Goal: Transaction & Acquisition: Download file/media

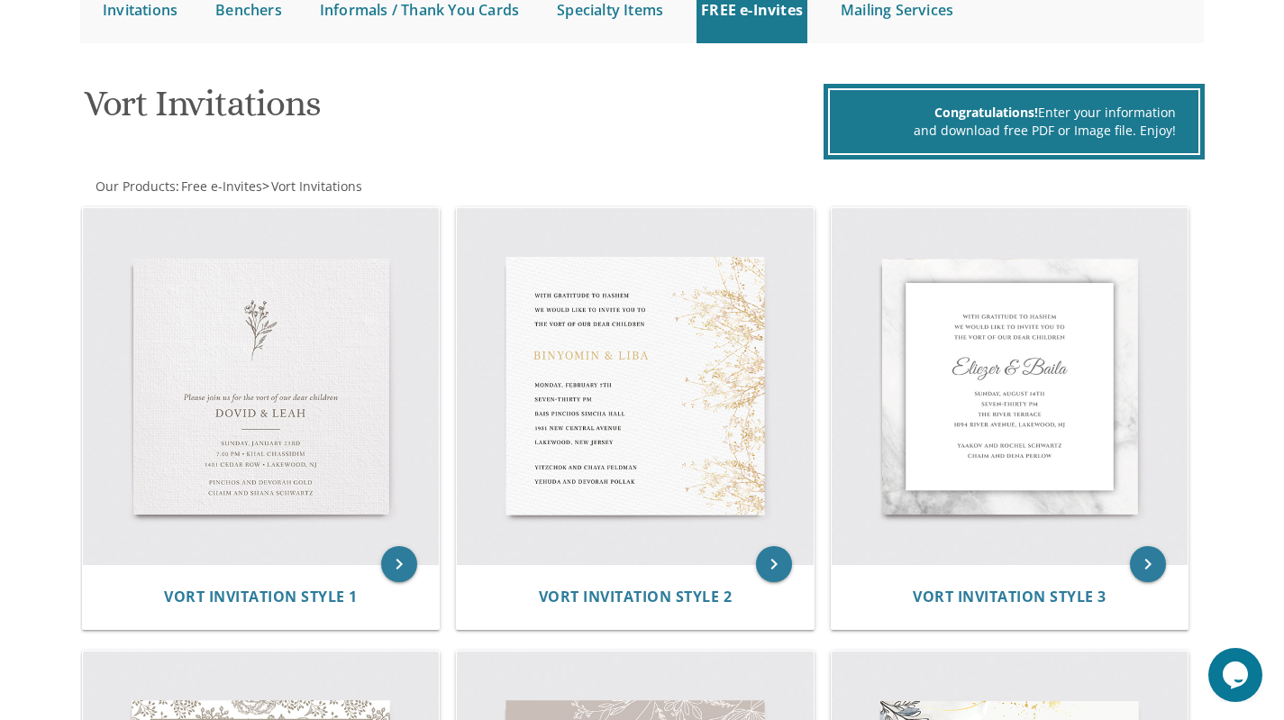
scroll to position [214, 0]
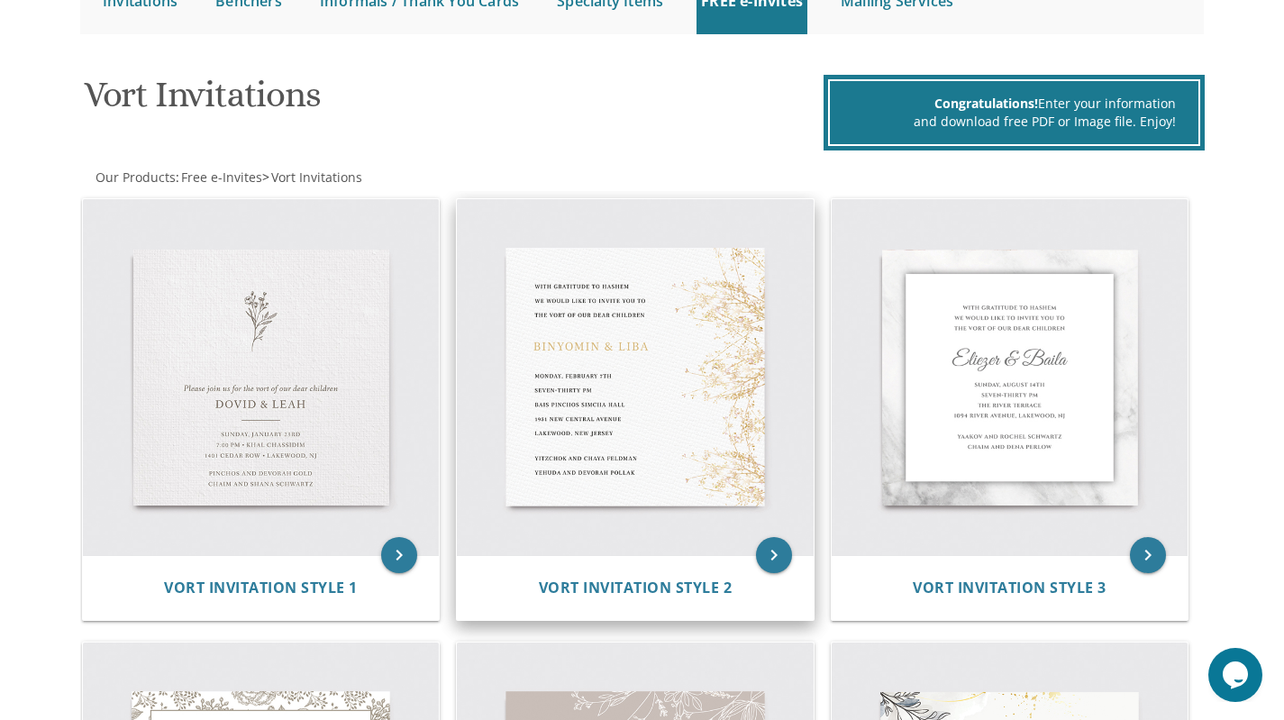
click at [681, 425] on img at bounding box center [635, 377] width 357 height 357
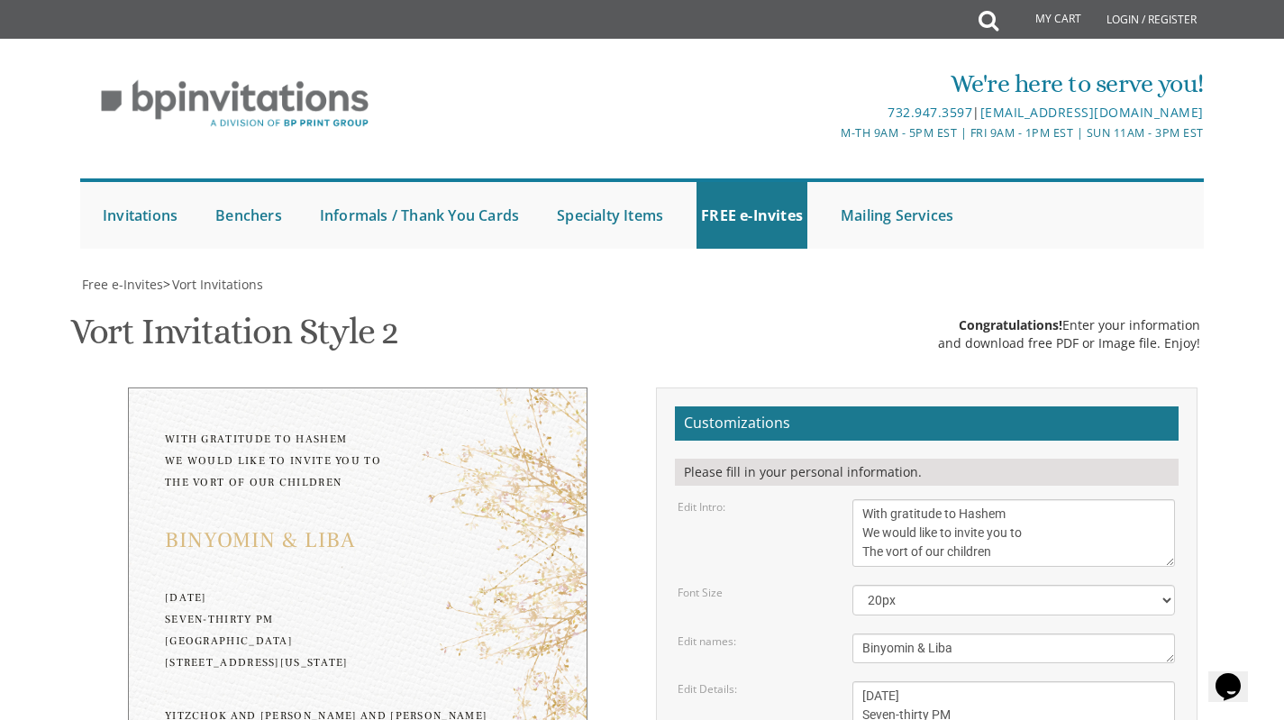
scroll to position [115, 0]
click at [1035, 633] on textarea "Binyomin & Liba" at bounding box center [1013, 648] width 323 height 30
type textarea "B"
type textarea "[PERSON_NAME] & [PERSON_NAME] & Devoiry"
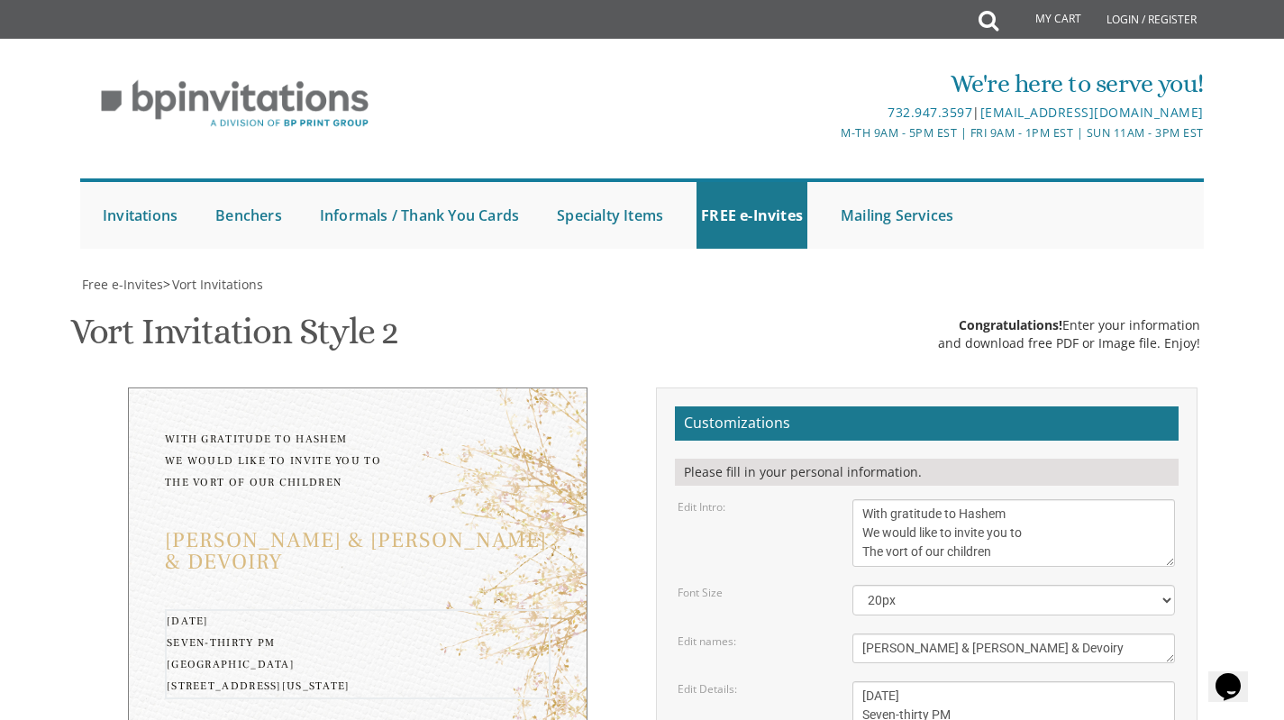
click at [898, 681] on textarea "[DATE] Seven-thirty PM [GEOGRAPHIC_DATA] [STREET_ADDRESS][US_STATE]" at bounding box center [1013, 733] width 323 height 105
drag, startPoint x: 930, startPoint y: 616, endPoint x: 862, endPoint y: 615, distance: 67.6
click at [862, 681] on textarea "[DATE] Seven-thirty PM [GEOGRAPHIC_DATA] [STREET_ADDRESS][US_STATE]" at bounding box center [1013, 733] width 323 height 105
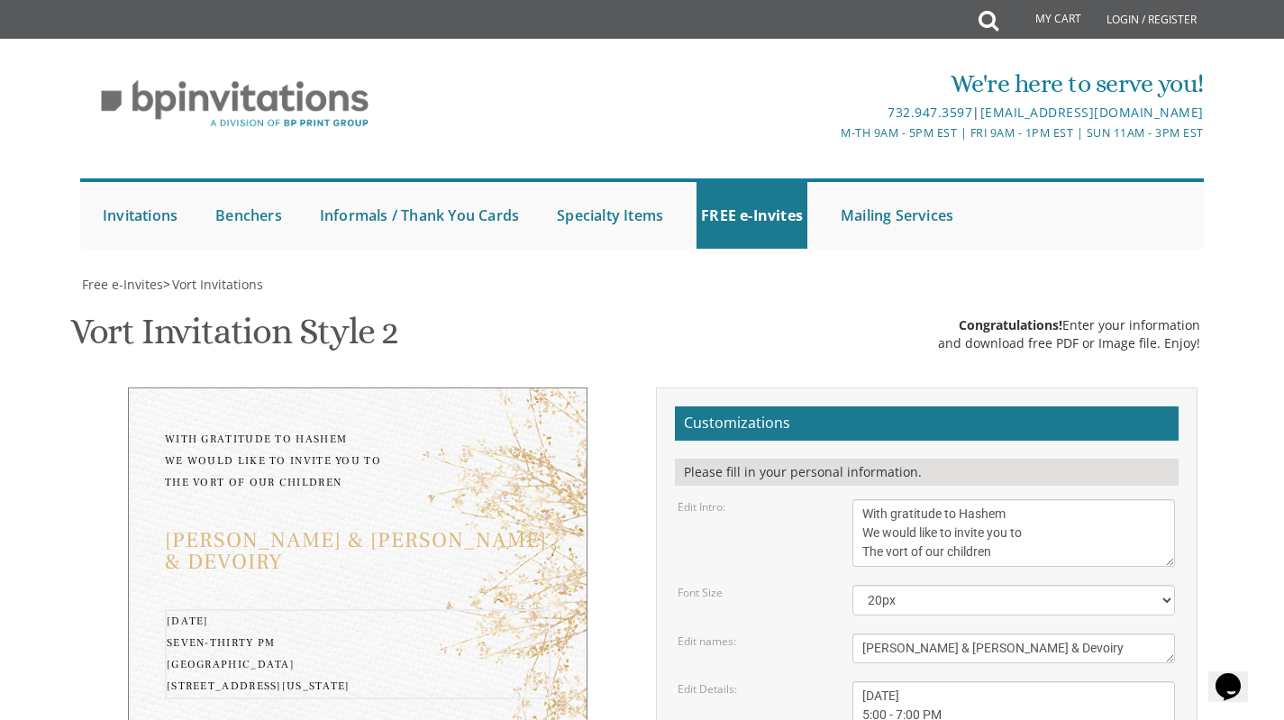
click at [980, 681] on textarea "[DATE] Seven-thirty PM [GEOGRAPHIC_DATA] [STREET_ADDRESS][US_STATE]" at bounding box center [1013, 733] width 323 height 105
click at [861, 681] on textarea "[DATE] Seven-thirty PM [GEOGRAPHIC_DATA] [STREET_ADDRESS][US_STATE]" at bounding box center [1013, 733] width 323 height 105
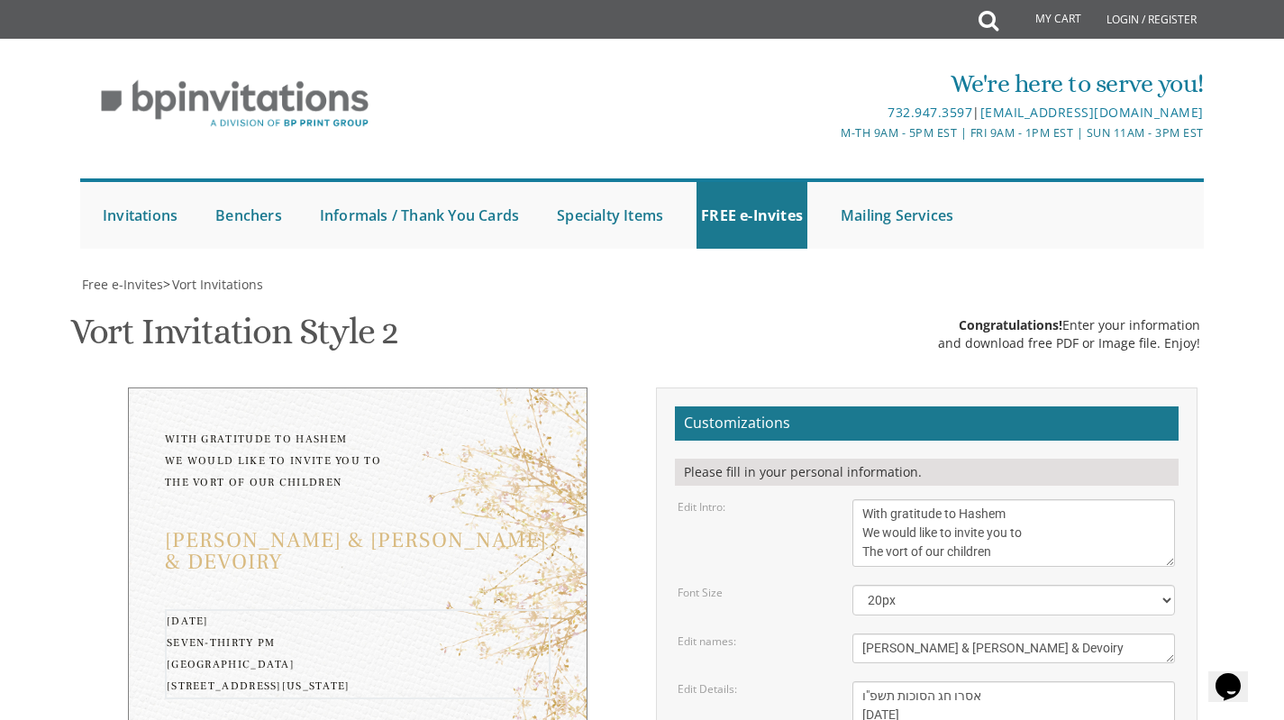
type textarea "אסרו חג הסוכות תשפ"ו [DATE] 5:00 - 7:00 PM [GEOGRAPHIC_DATA] [STREET_ADDRESS][U…"
drag, startPoint x: 1025, startPoint y: 629, endPoint x: 845, endPoint y: 615, distance: 180.8
type textarea "[PERSON_NAME] - [PERSON_NAME] [DEMOGRAPHIC_DATA][PERSON_NAME] [PERSON_NAME]'ה […"
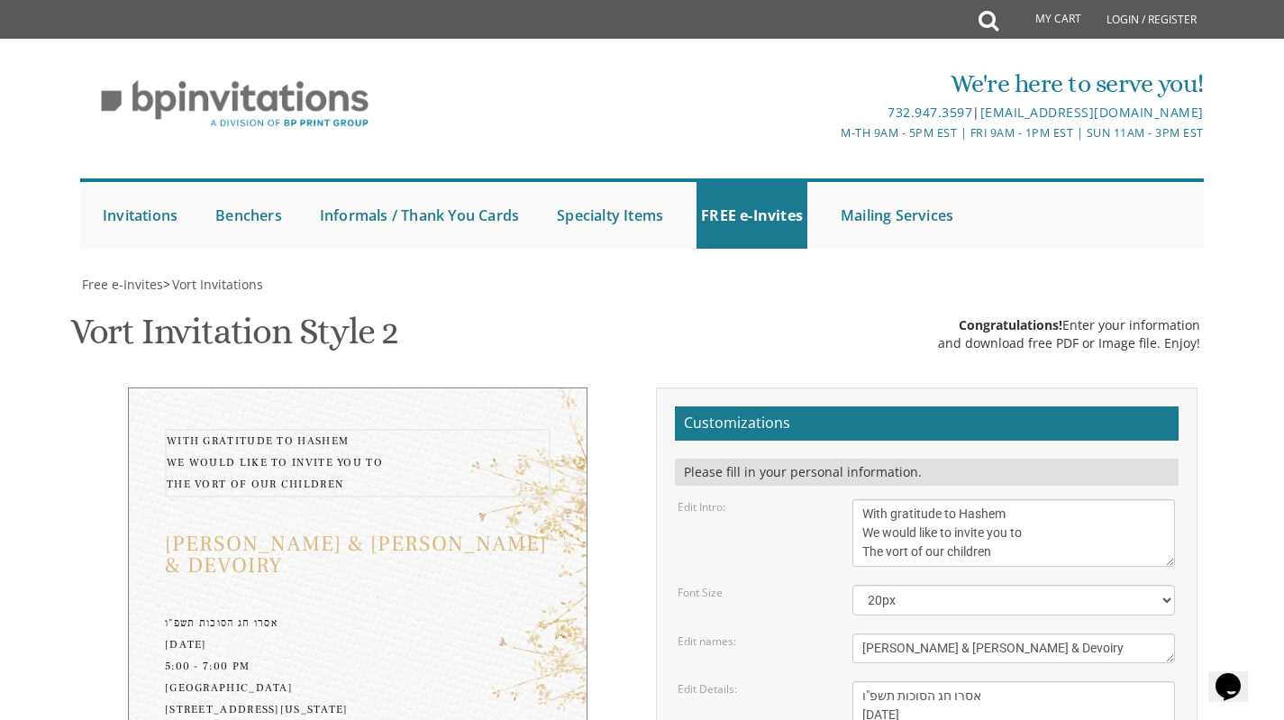
drag, startPoint x: 998, startPoint y: 347, endPoint x: 840, endPoint y: 305, distance: 163.3
click at [840, 499] on div "With gratitude to Hashem We would like to invite you to The vort of our children" at bounding box center [1014, 533] width 350 height 68
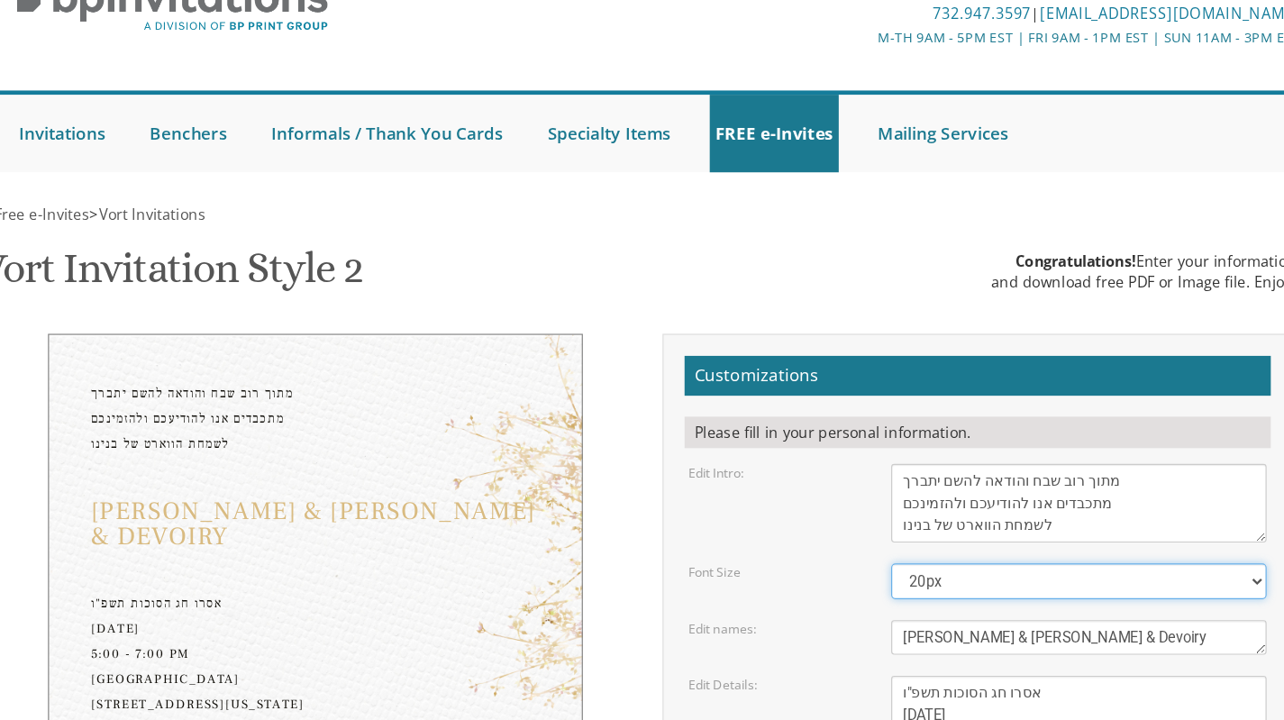
scroll to position [205, 0]
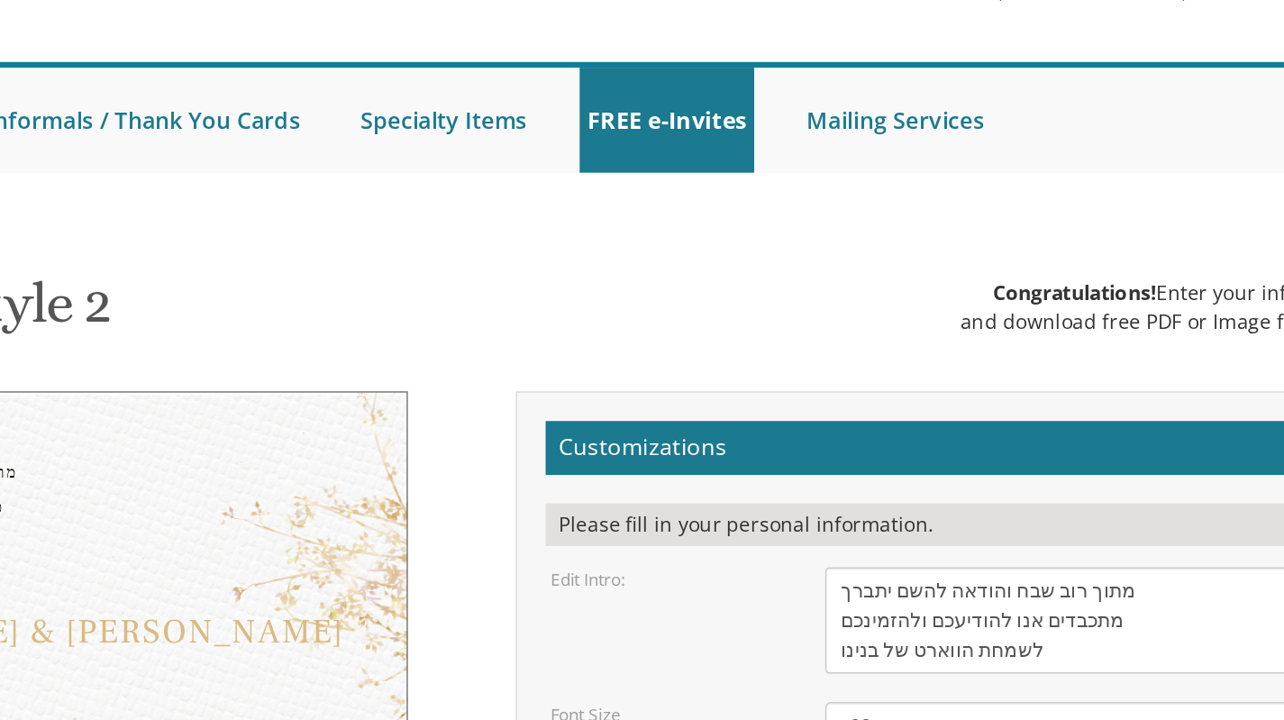
click at [900, 499] on textarea "With gratitude to Hashem We would like to invite you to The vort of our children" at bounding box center [1013, 533] width 323 height 68
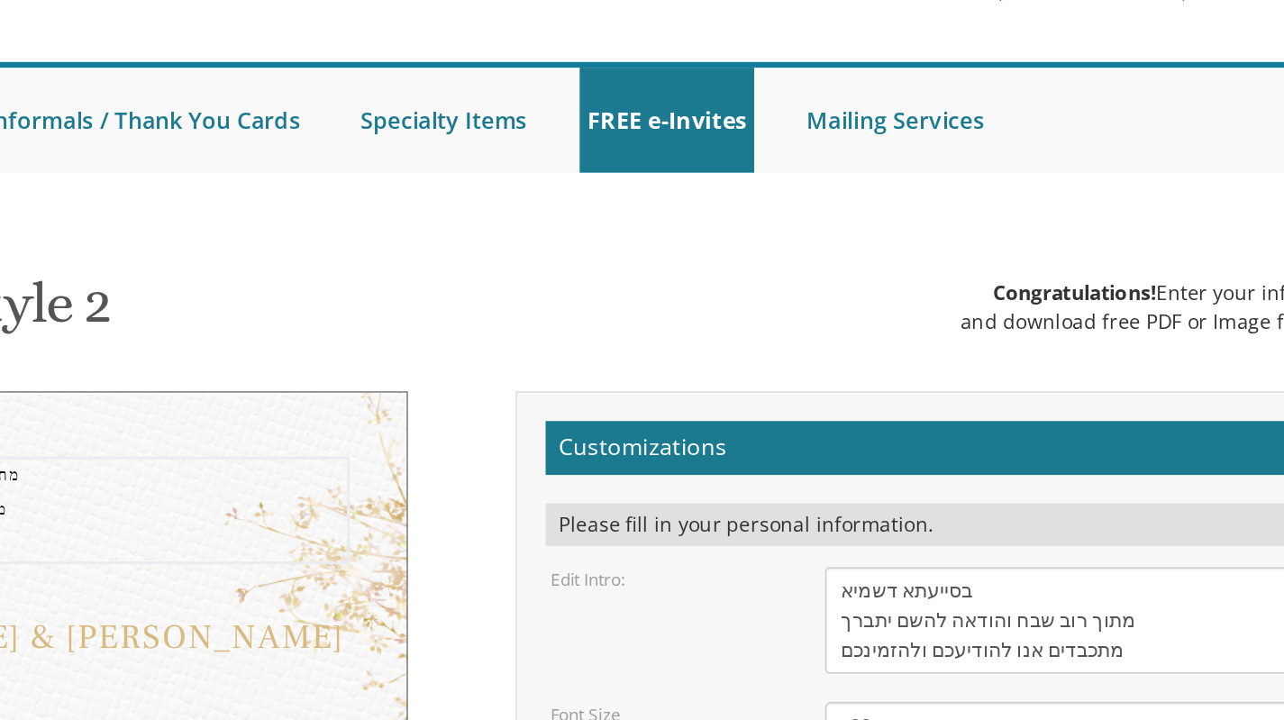
type textarea "בסייעתא דשמיא מתוך רוב שבח והודאה להשם יתברך מתכבדים אנו להודיעכם ולהזמינכם לשמ…"
click at [1032, 585] on select "20px 30px 40px 50px" at bounding box center [1013, 600] width 323 height 31
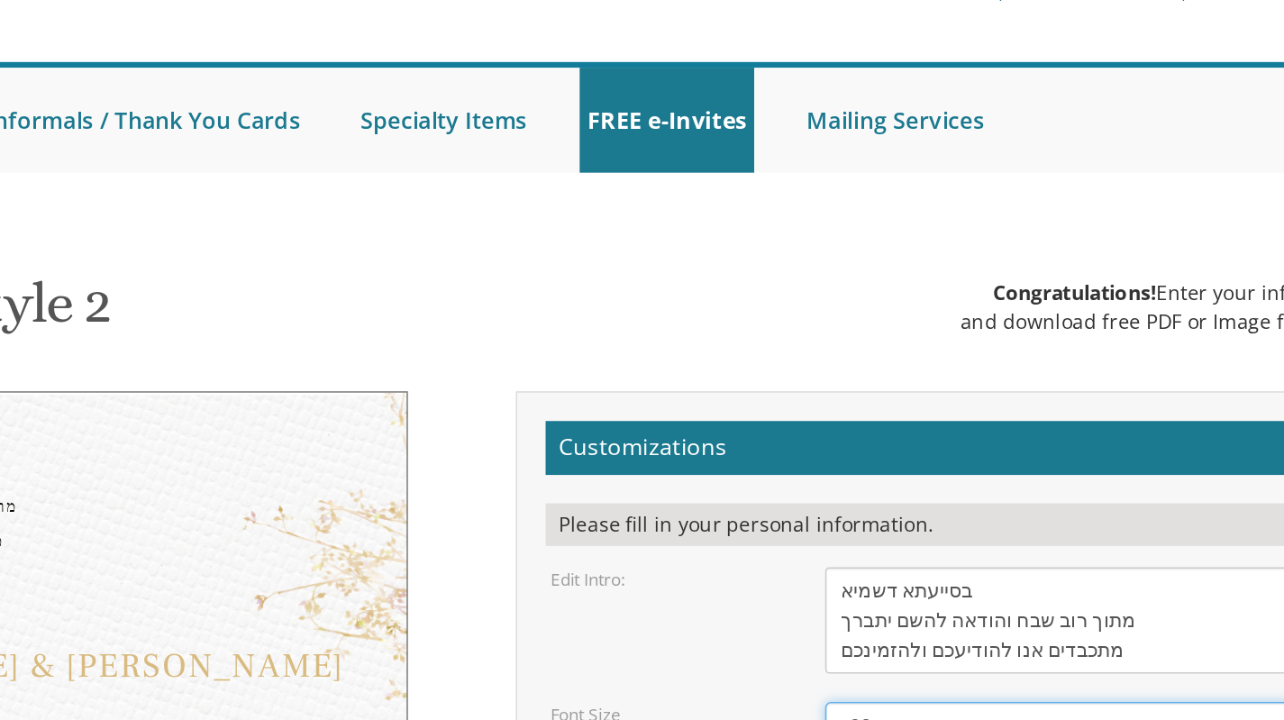
click at [852, 585] on select "20px 30px 40px 50px" at bounding box center [1013, 600] width 323 height 31
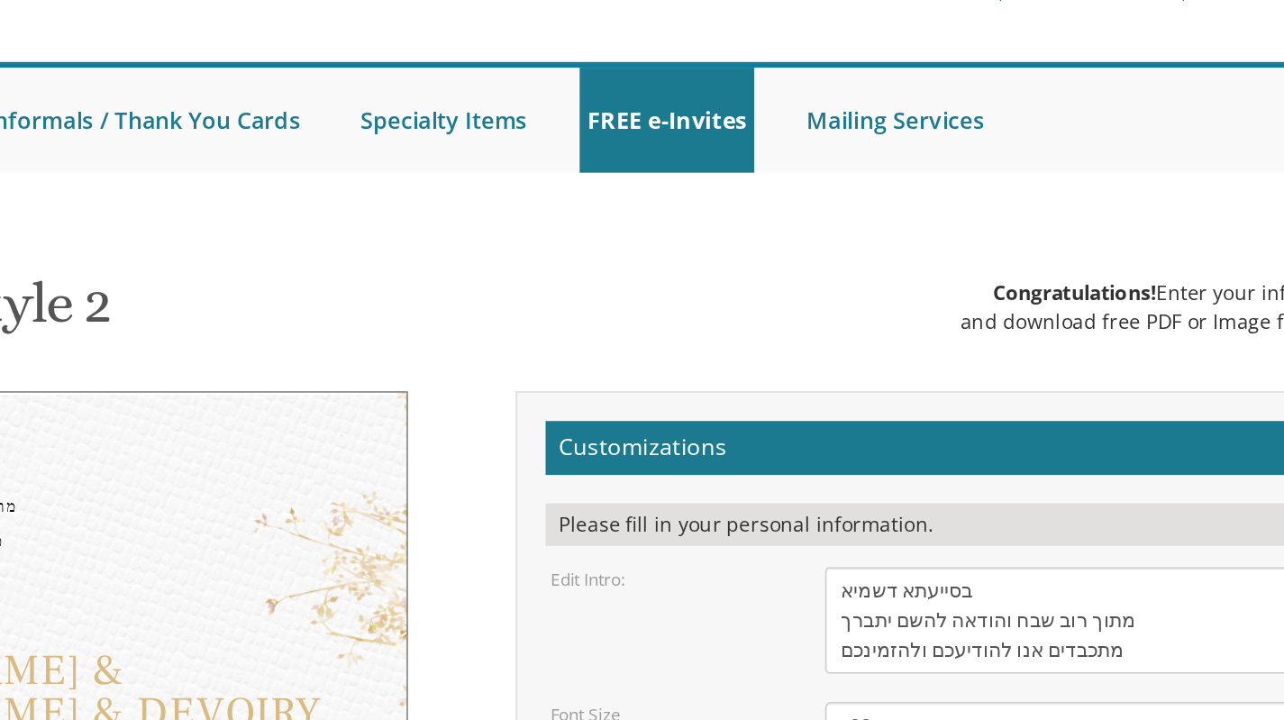
click at [401, 412] on div "בסייעתא דשמיא מתוך רוב שבח והודאה להשם יתברך מתכבדים אנו להודיעכם ולהזמינכם לשמ…" at bounding box center [358, 669] width 460 height 565
click at [1027, 585] on select "20px 30px 40px 50px" at bounding box center [1013, 600] width 323 height 31
select select "20px"
click at [852, 585] on select "20px 30px 40px 50px" at bounding box center [1013, 600] width 323 height 31
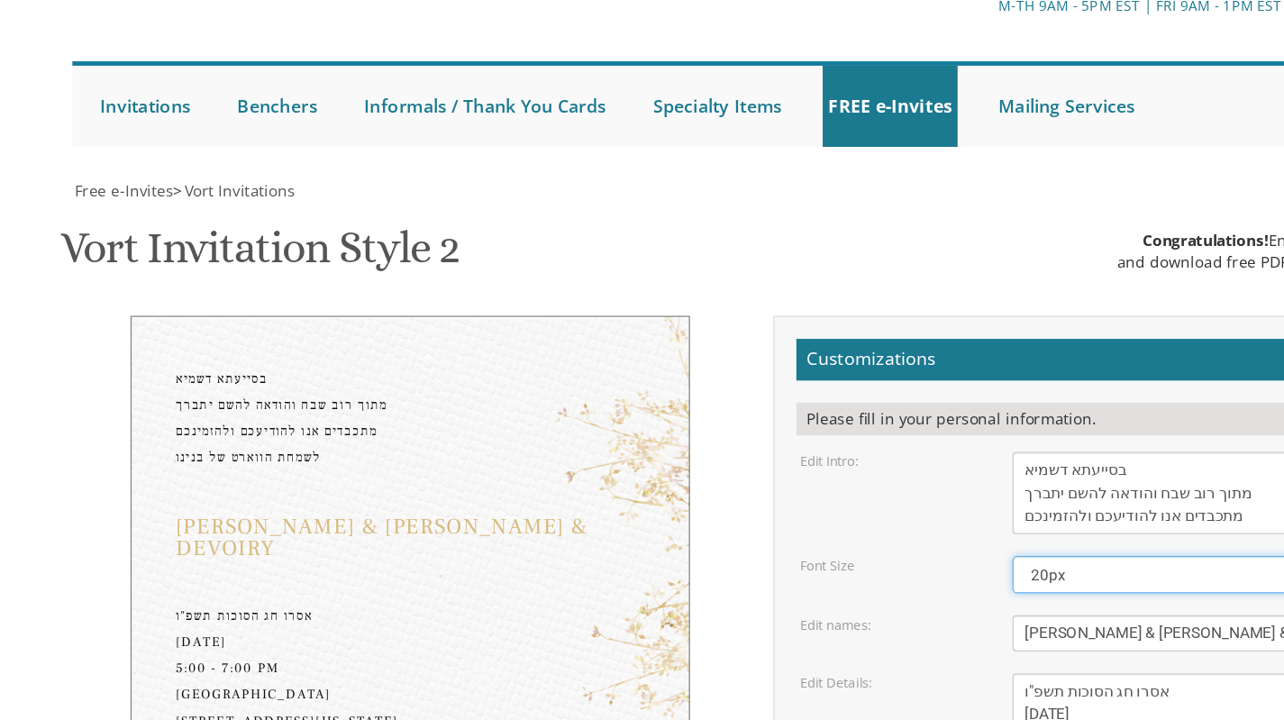
scroll to position [216, 0]
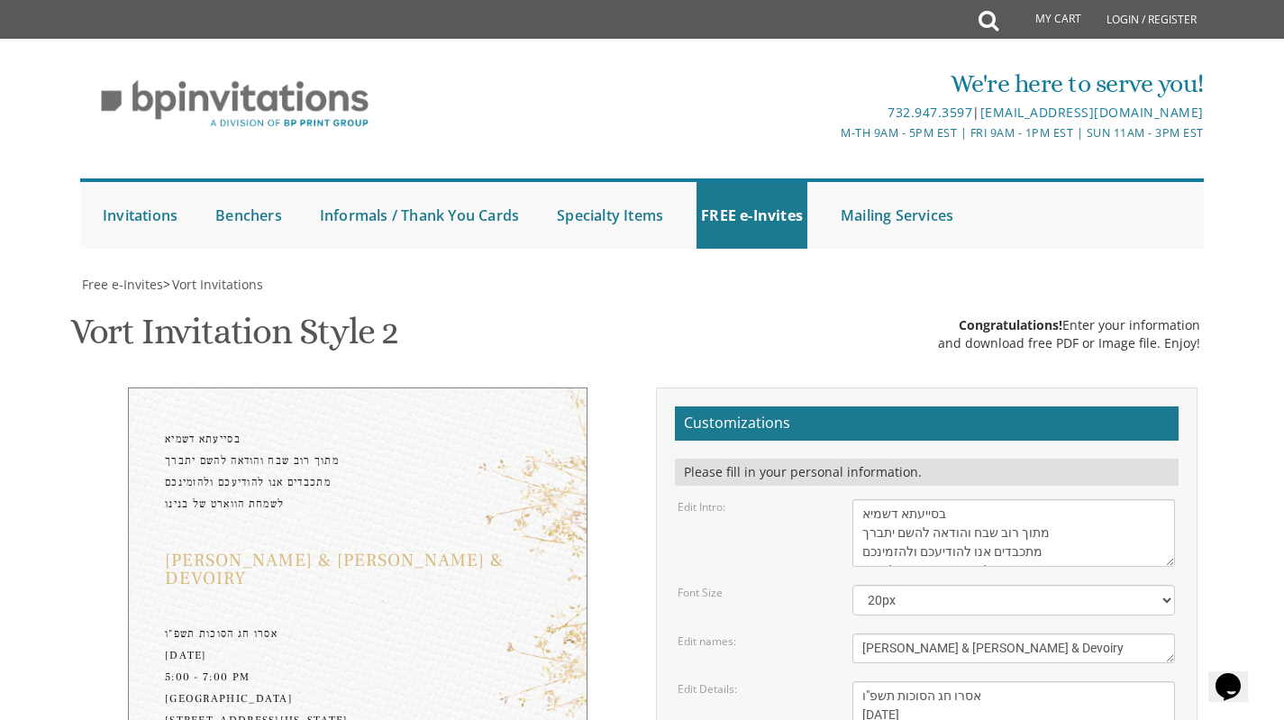
type input "[EMAIL_ADDRESS][DOMAIN_NAME]"
